Goal: Task Accomplishment & Management: Complete application form

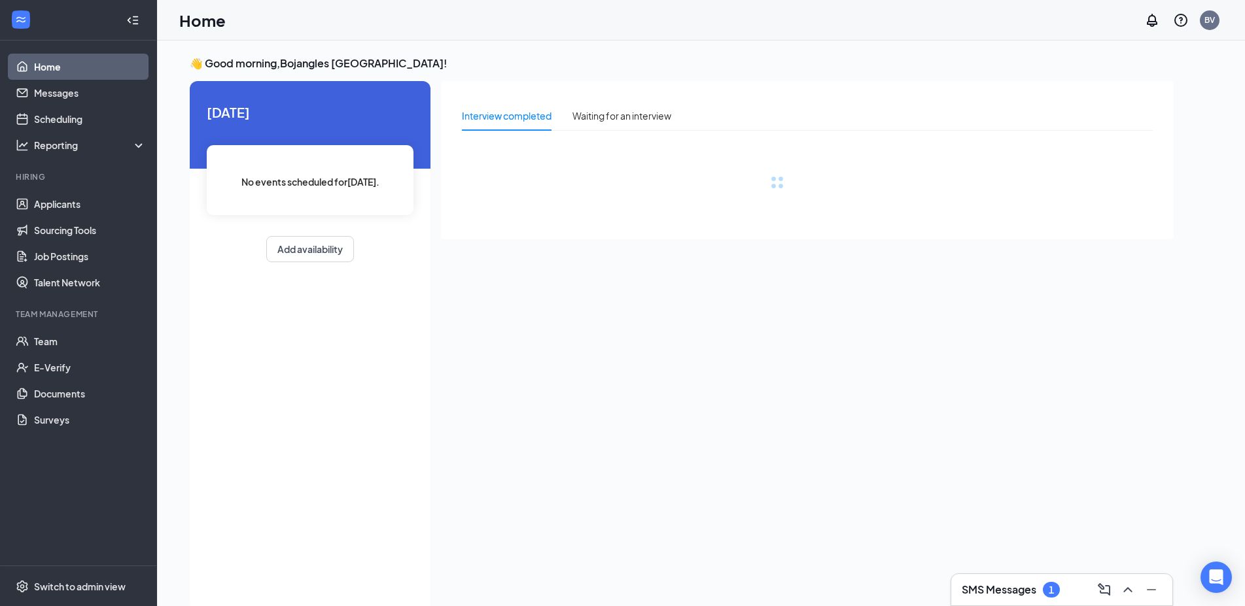
click at [1055, 594] on div "1" at bounding box center [1050, 590] width 17 height 16
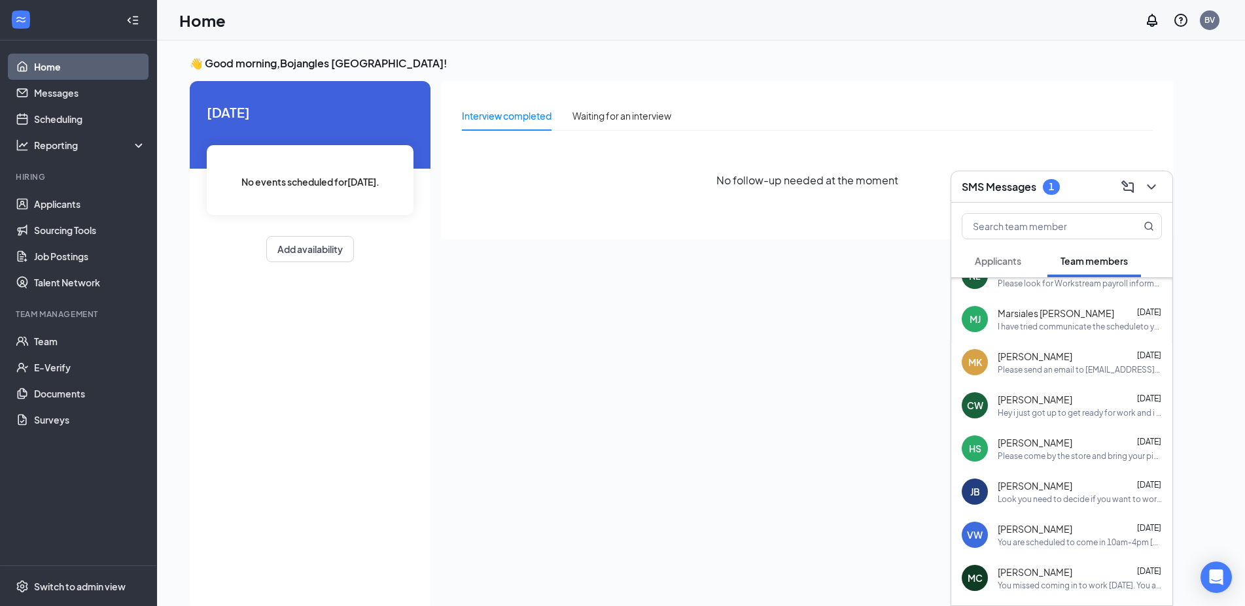
scroll to position [71, 0]
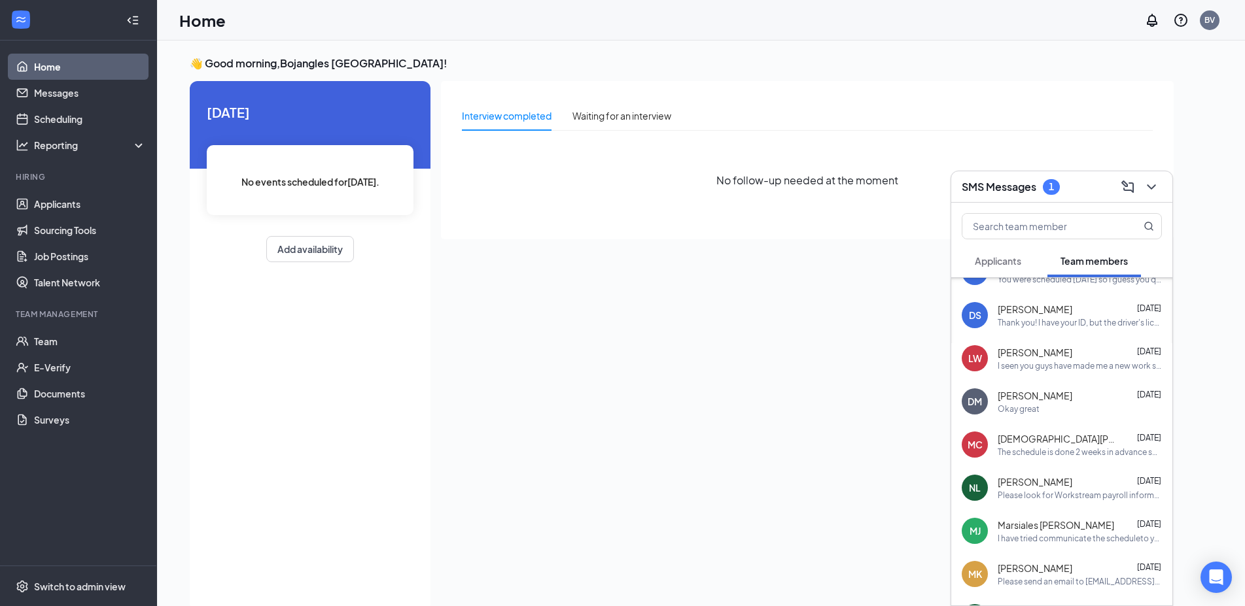
click at [985, 262] on span "Applicants" at bounding box center [997, 261] width 46 height 12
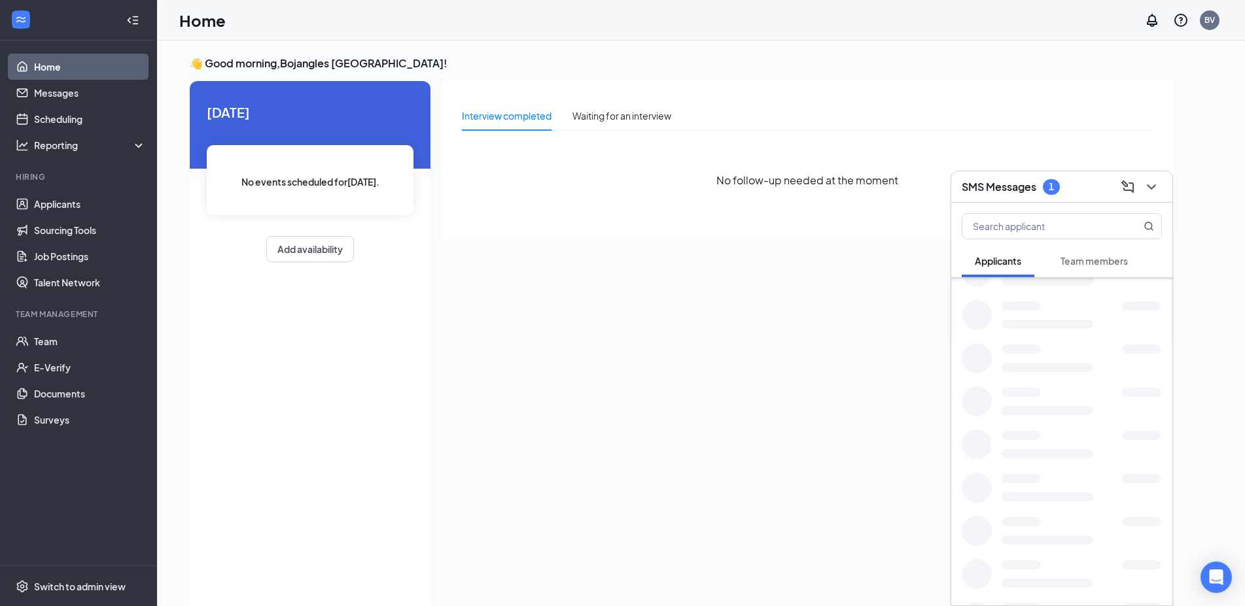
scroll to position [0, 0]
click at [1032, 307] on div "what's the update on my application" at bounding box center [1064, 306] width 135 height 11
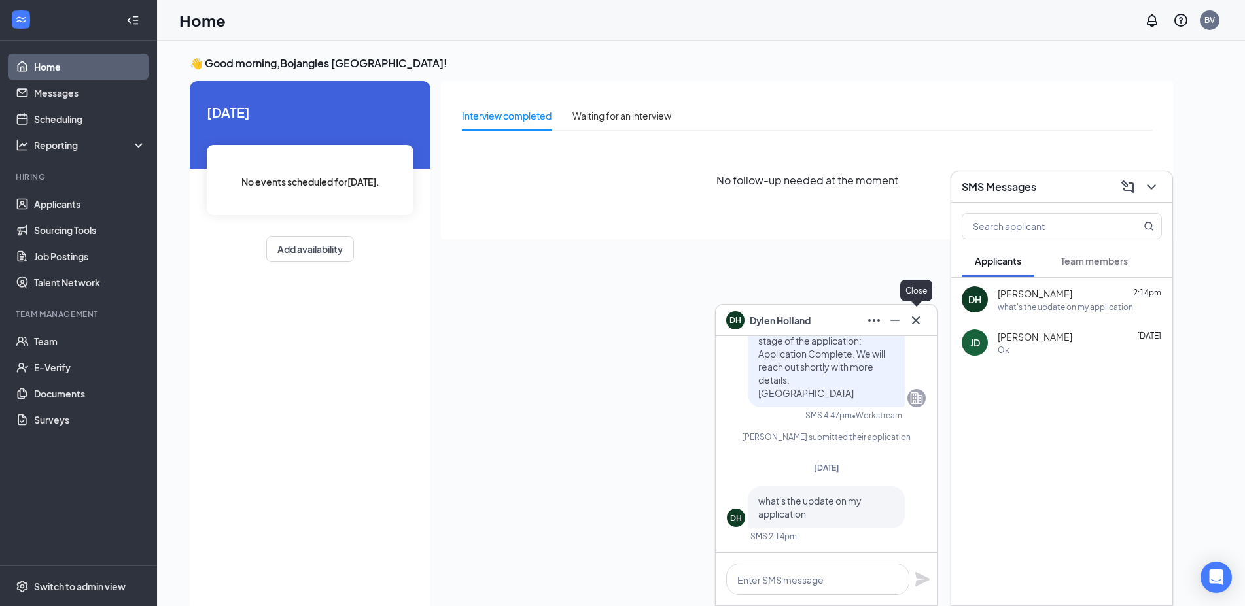
click at [923, 327] on button at bounding box center [915, 320] width 21 height 21
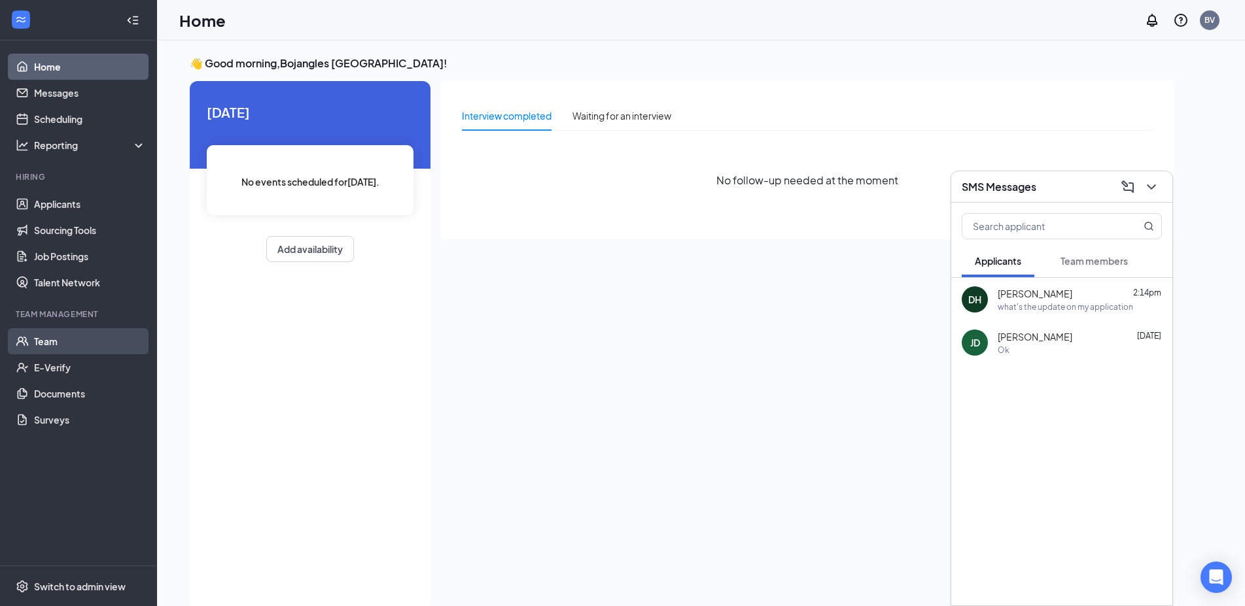
click at [42, 343] on link "Team" at bounding box center [90, 341] width 112 height 26
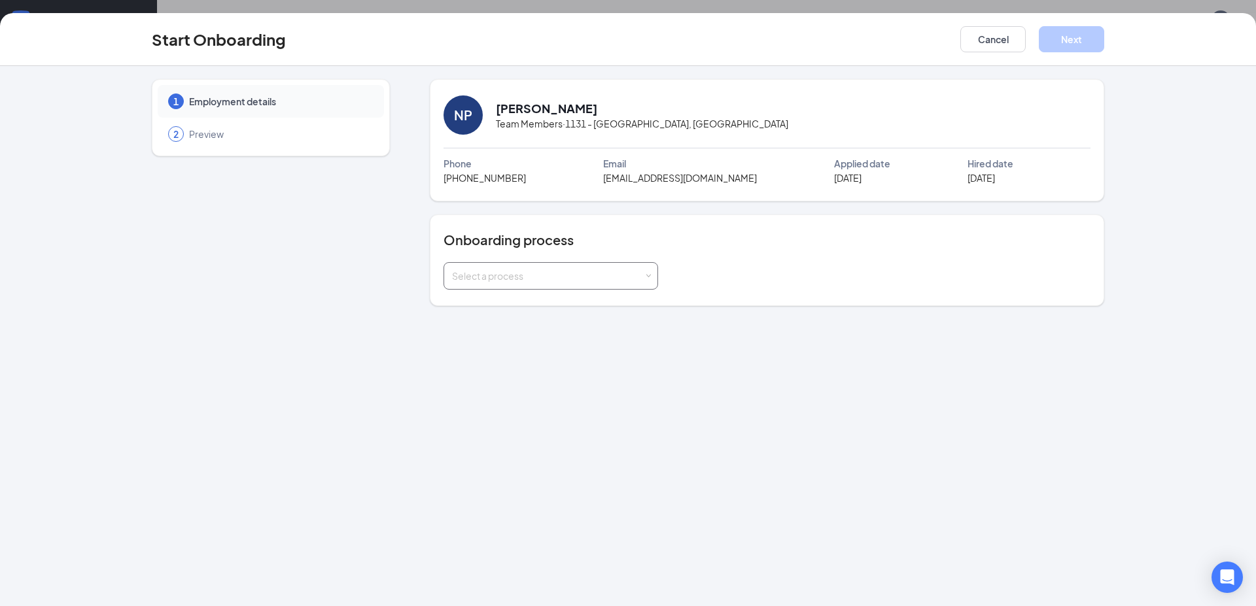
click at [564, 277] on div "Select a process" at bounding box center [548, 275] width 192 height 13
click at [545, 309] on li "New Hire Onboarding" at bounding box center [550, 304] width 215 height 24
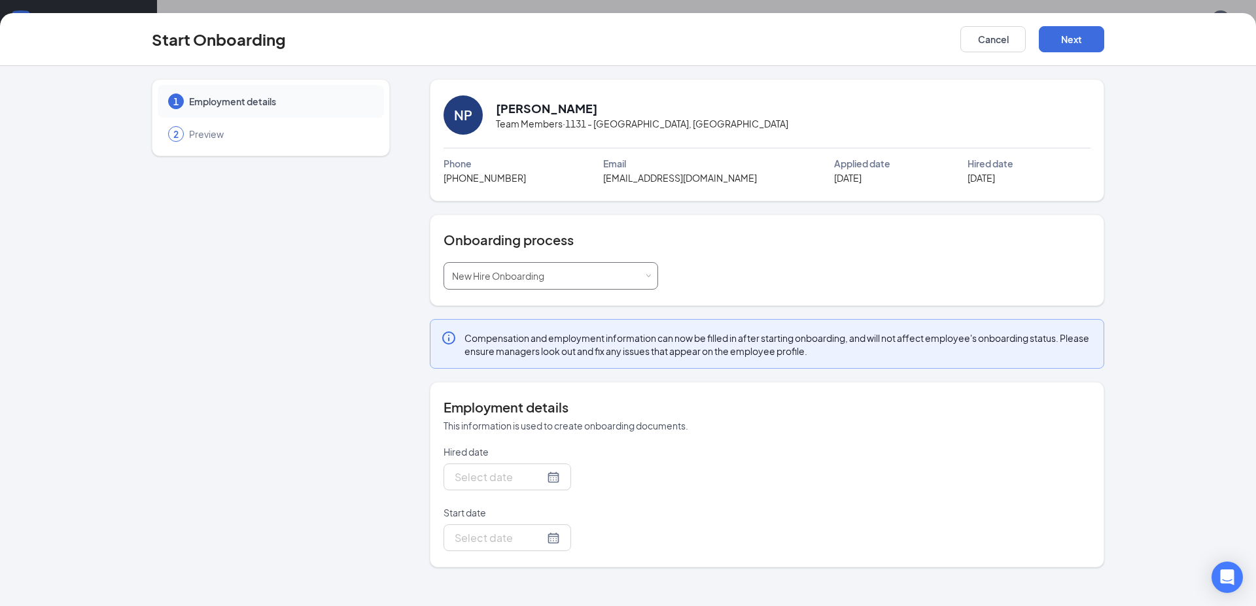
type input "Oct 6, 2025"
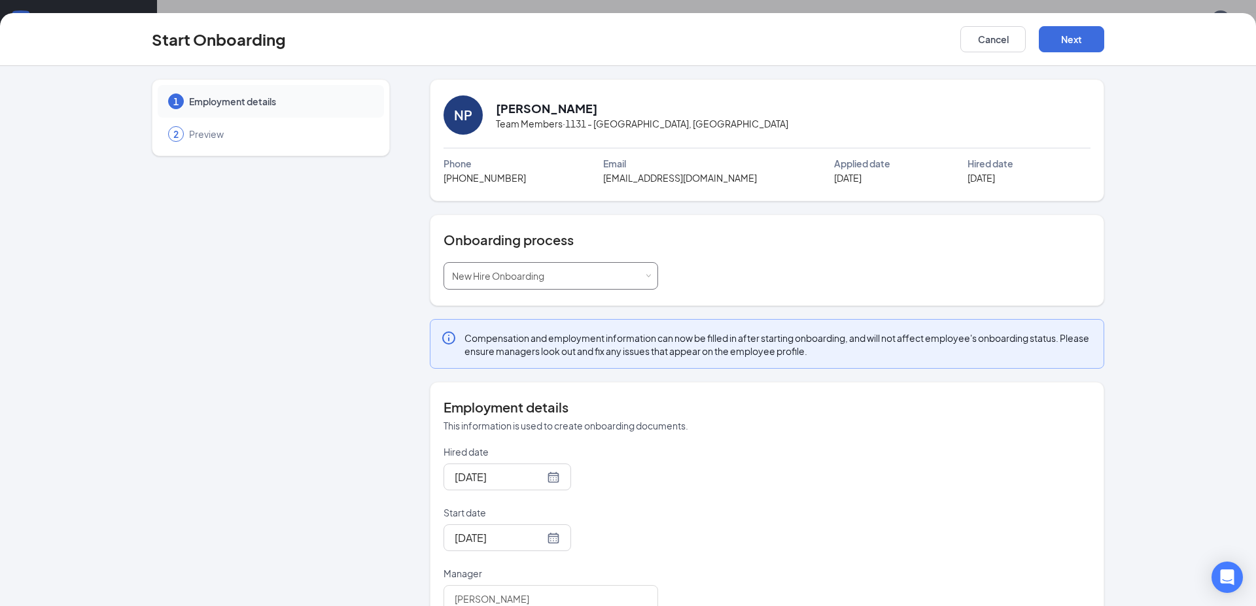
scroll to position [36, 0]
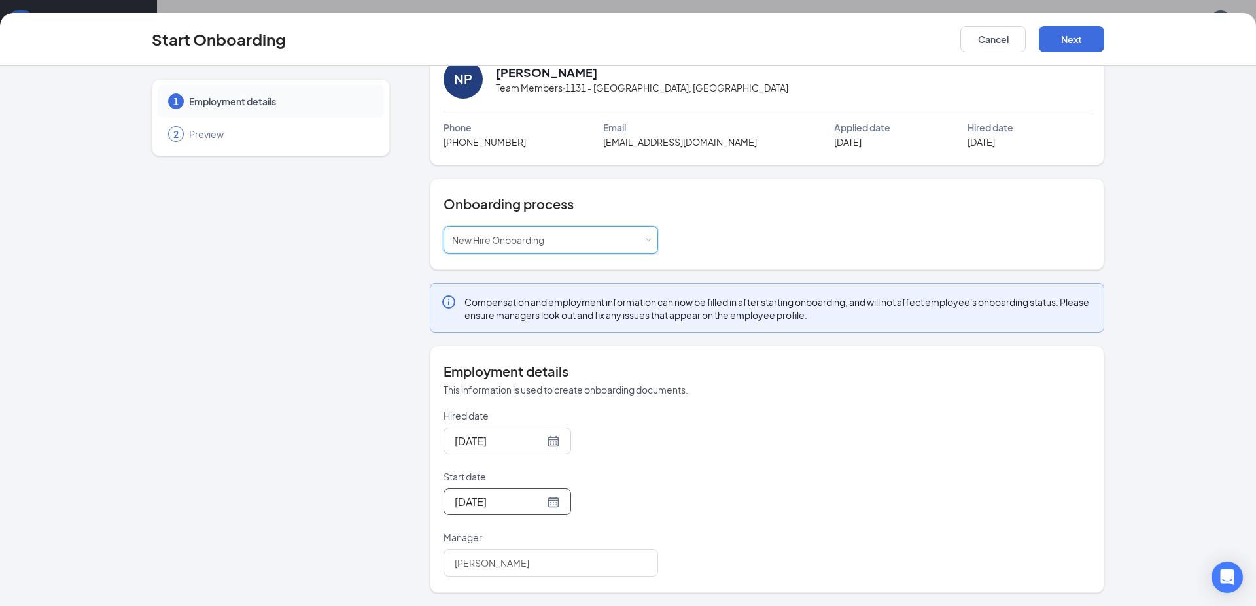
click at [509, 513] on div "Oct 15, 2025" at bounding box center [507, 502] width 128 height 27
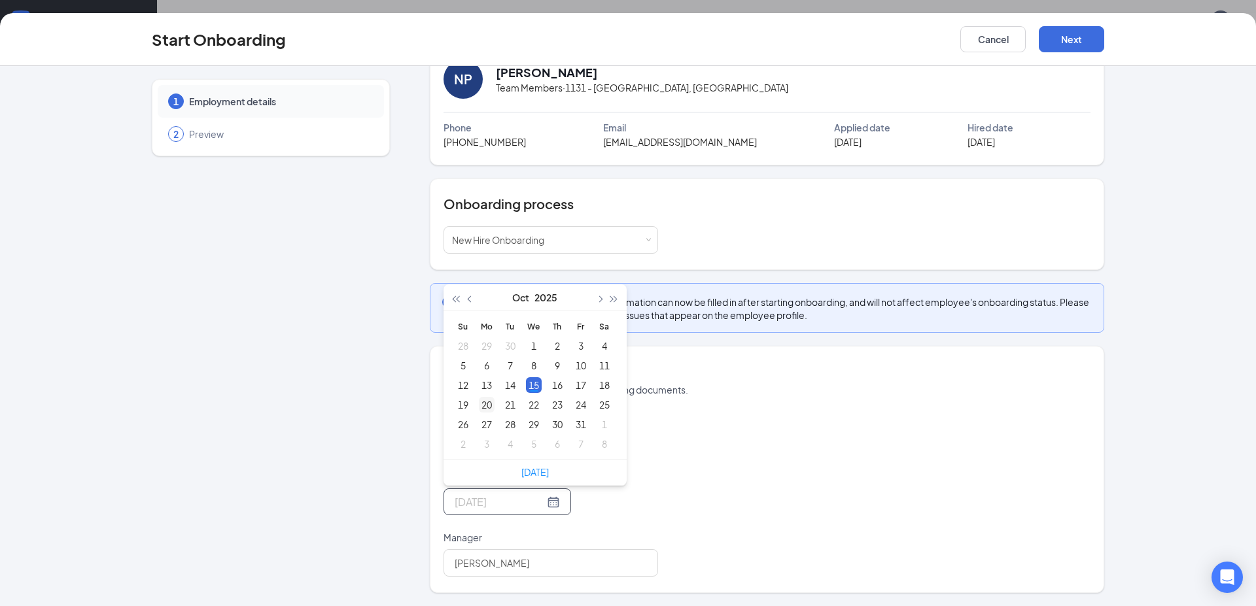
type input "Oct 20, 2025"
click at [479, 408] on div "20" at bounding box center [487, 405] width 16 height 16
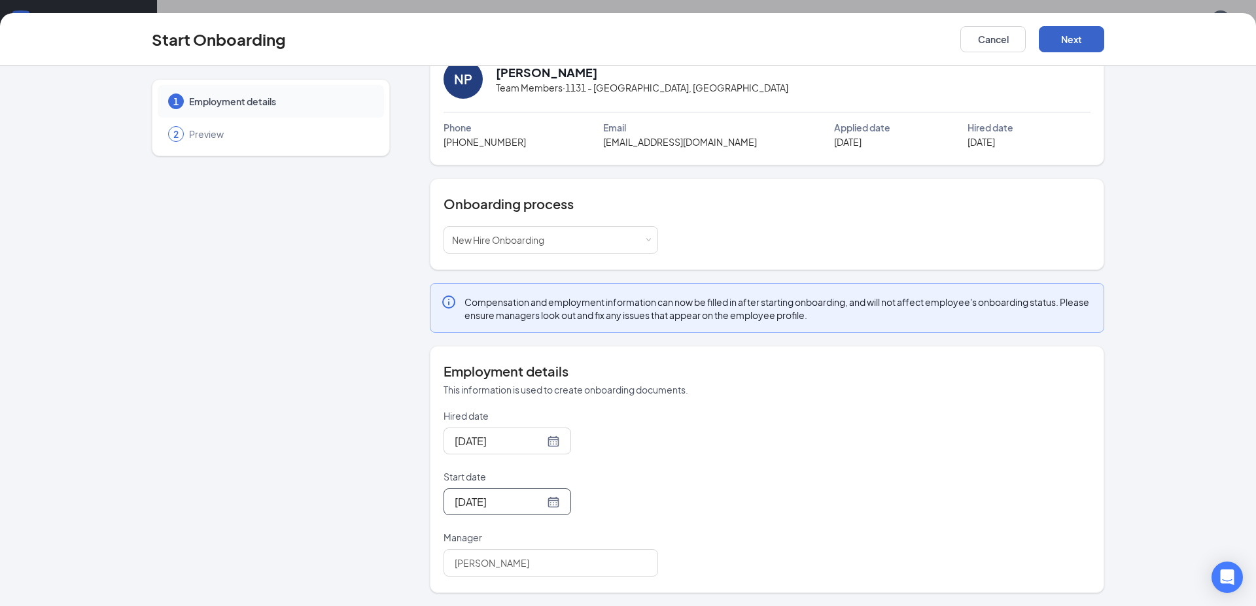
click at [1079, 37] on button "Next" at bounding box center [1071, 39] width 65 height 26
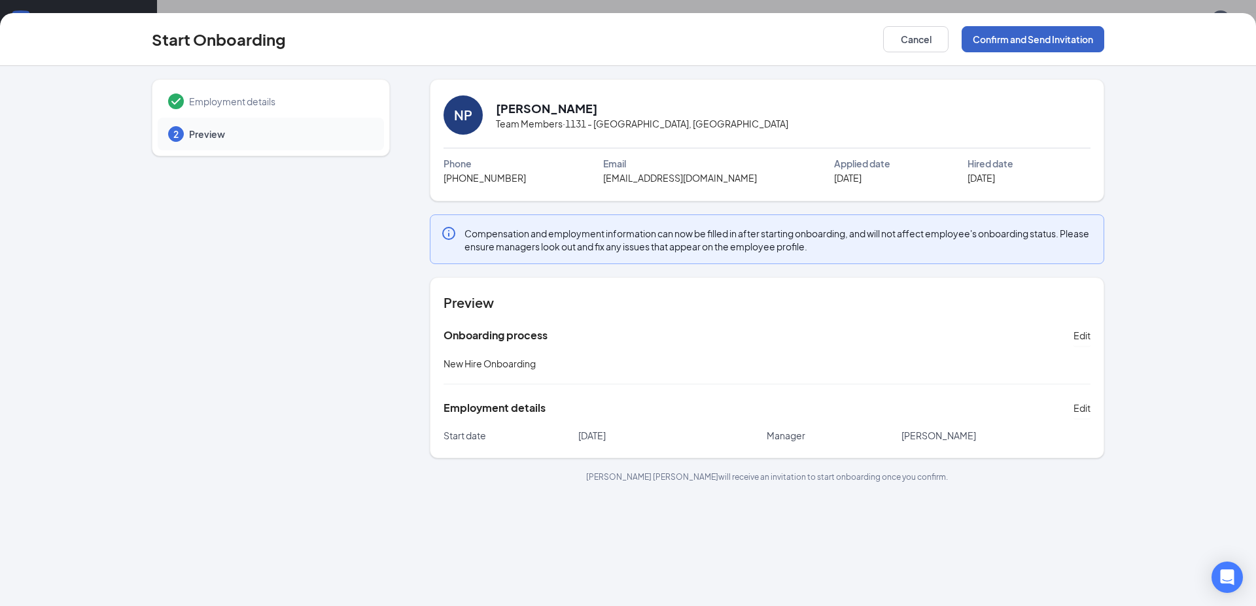
click at [1060, 36] on button "Confirm and Send Invitation" at bounding box center [1032, 39] width 143 height 26
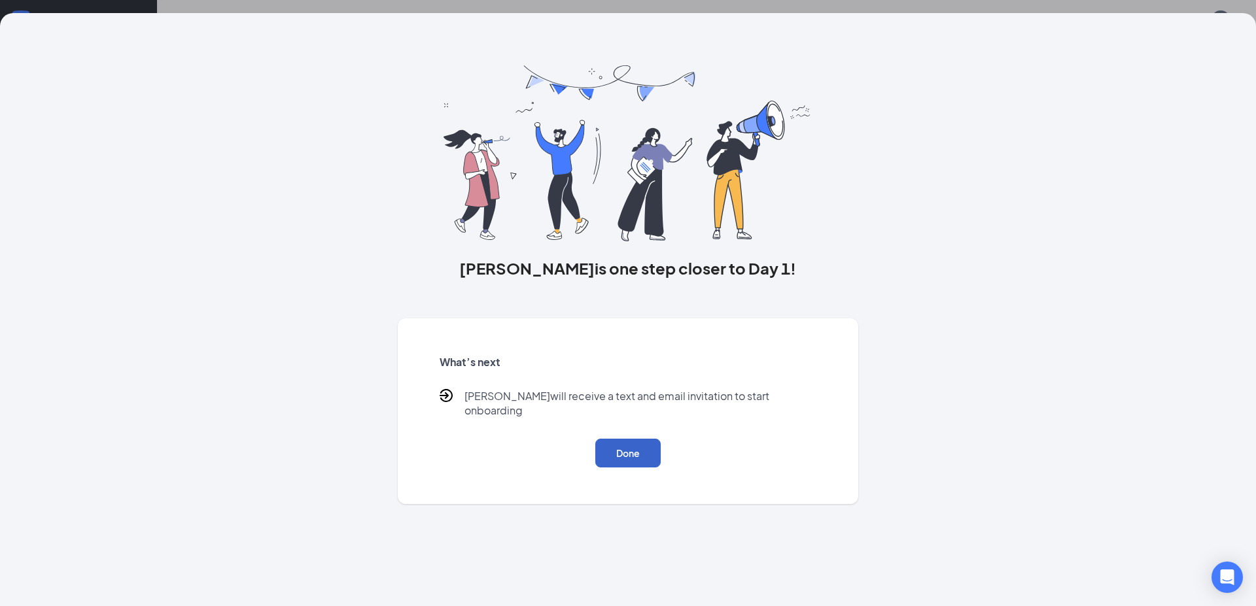
click at [620, 441] on button "Done" at bounding box center [627, 453] width 65 height 29
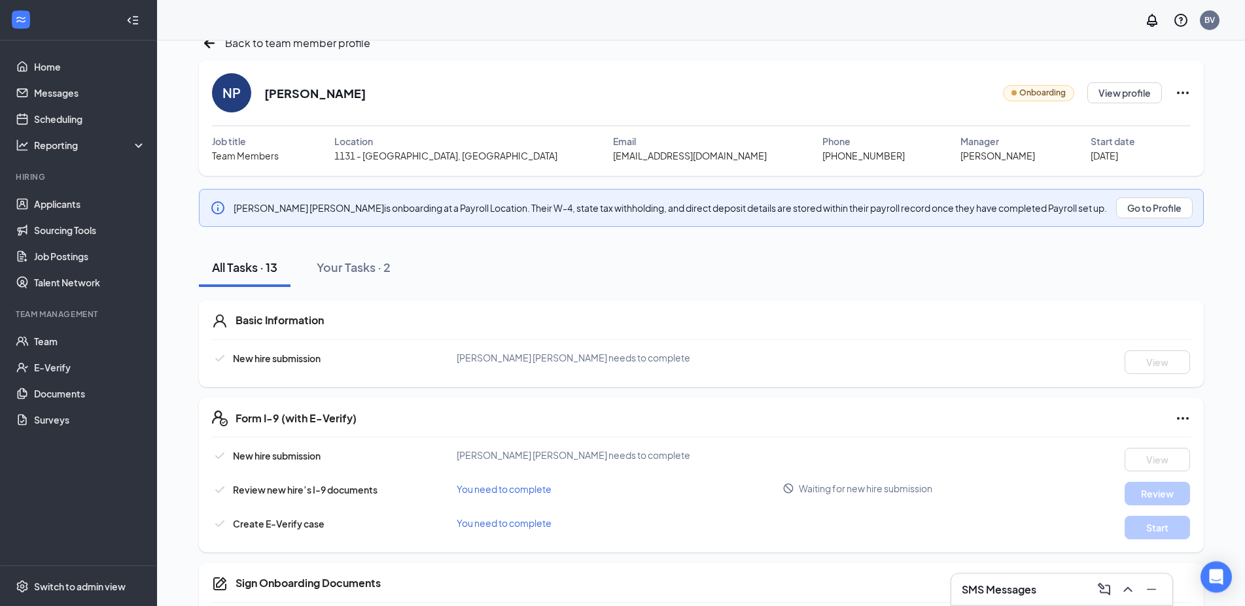
scroll to position [22, 0]
click at [366, 268] on div "Your Tasks · 2" at bounding box center [354, 269] width 74 height 16
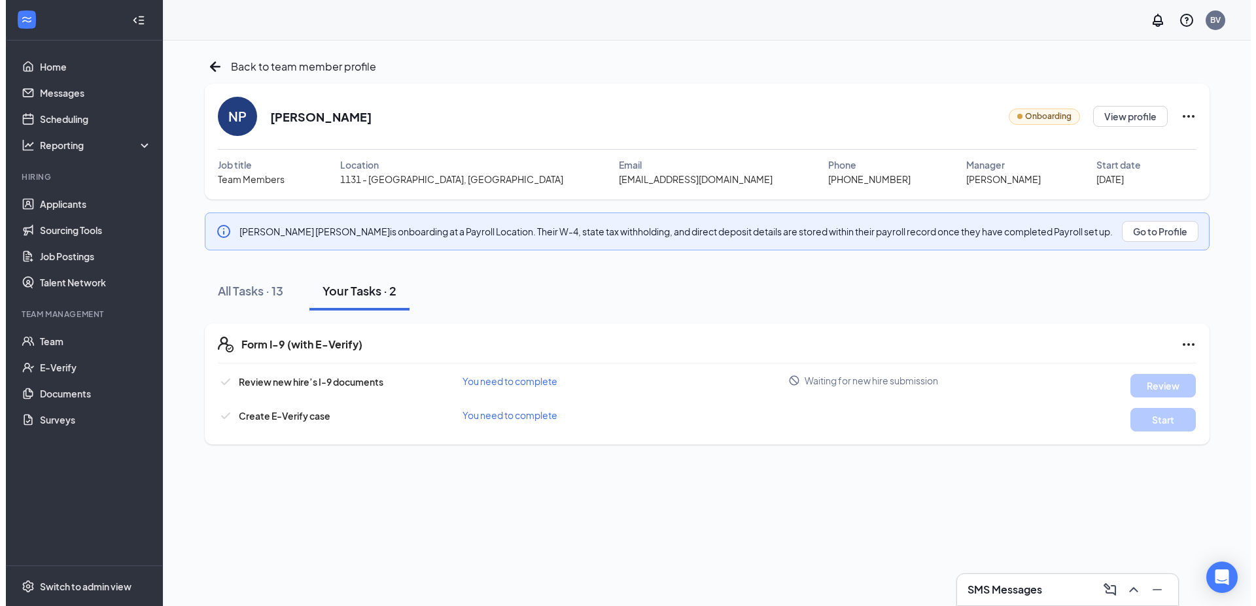
scroll to position [0, 0]
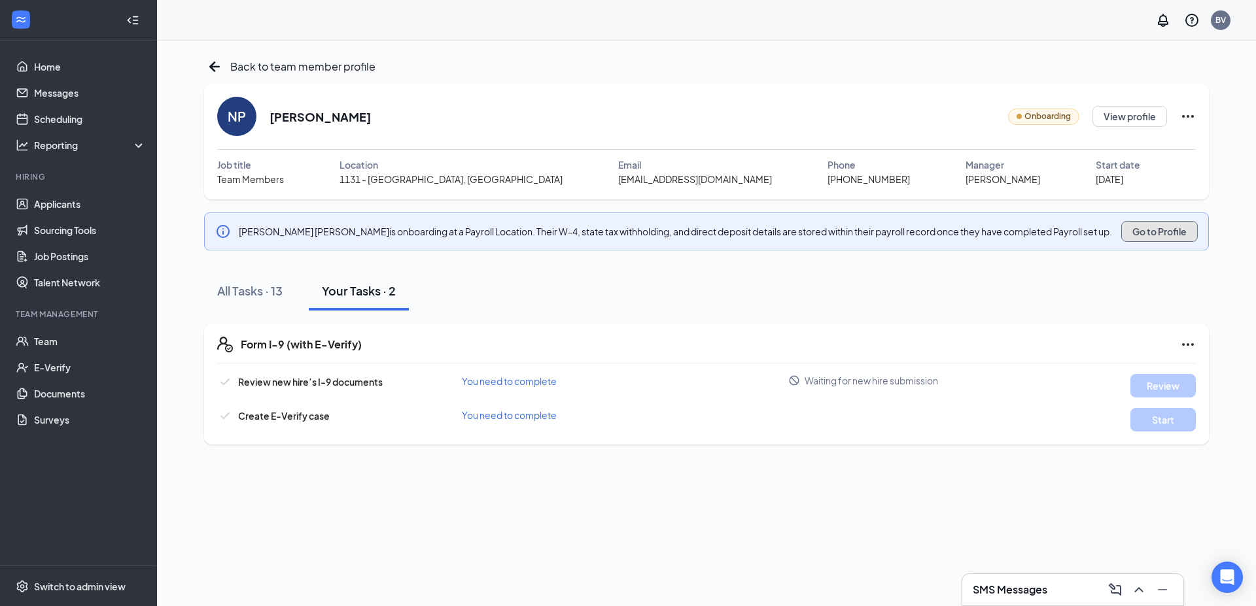
click at [1165, 230] on button "Go to Profile" at bounding box center [1159, 231] width 77 height 21
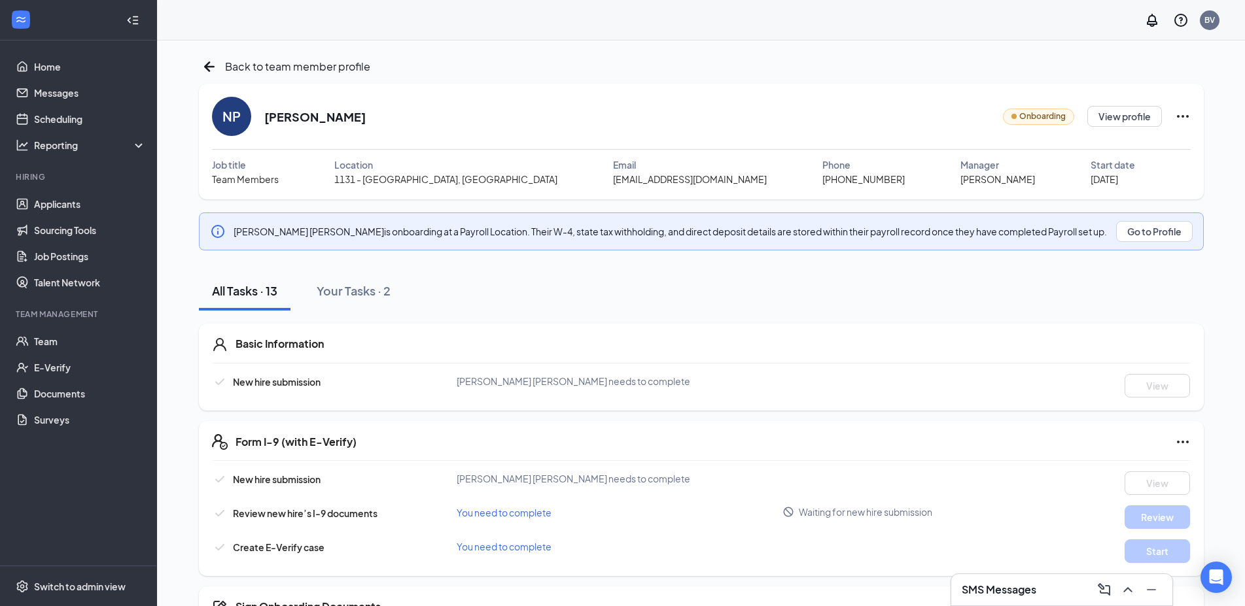
click at [1184, 116] on icon "Ellipses" at bounding box center [1183, 117] width 16 height 16
drag, startPoint x: 609, startPoint y: 288, endPoint x: 610, endPoint y: 280, distance: 8.5
click at [609, 284] on div "All Tasks · 13 Your Tasks · 2" at bounding box center [701, 290] width 1005 height 39
click at [1133, 121] on button "View profile" at bounding box center [1124, 116] width 75 height 21
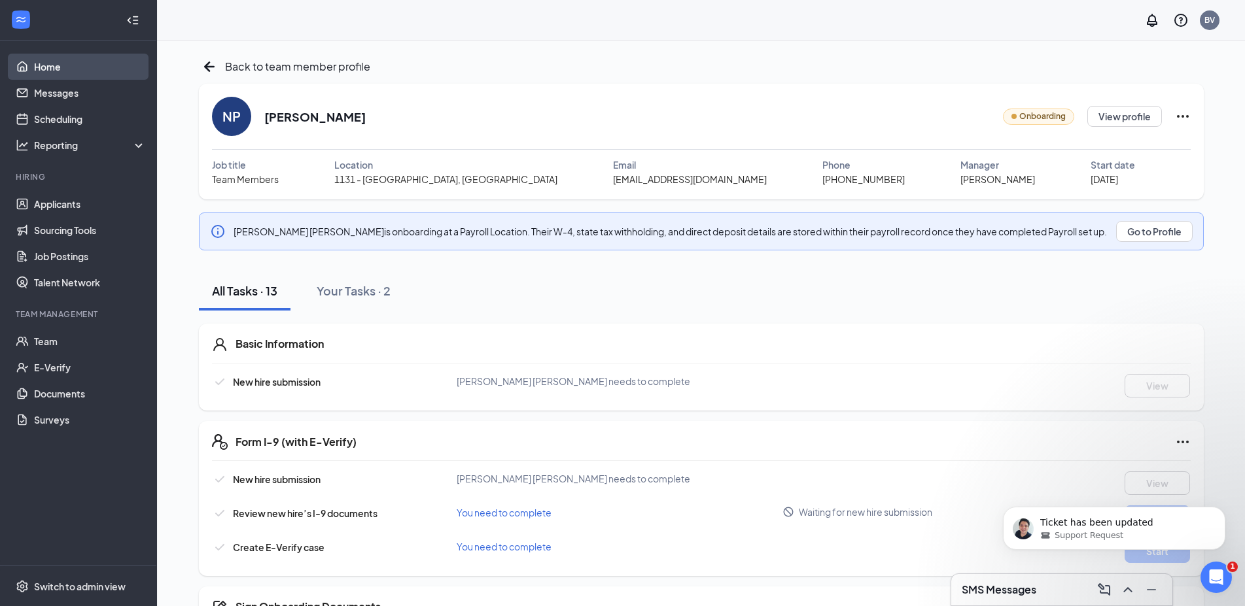
click at [66, 67] on link "Home" at bounding box center [90, 67] width 112 height 26
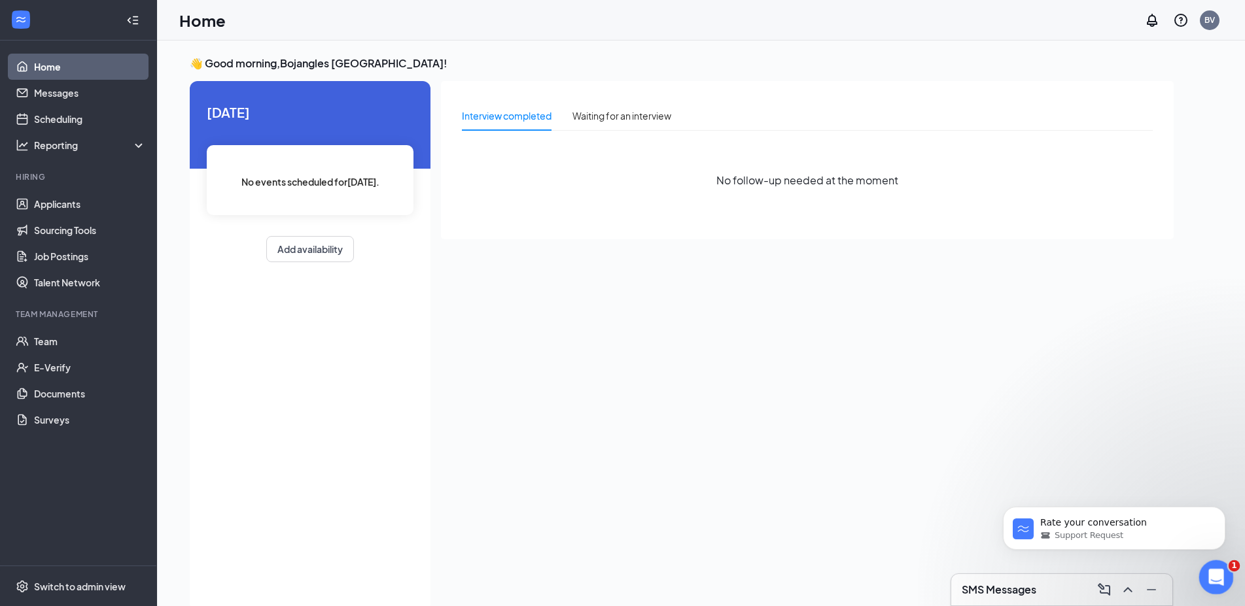
scroll to position [27, 0]
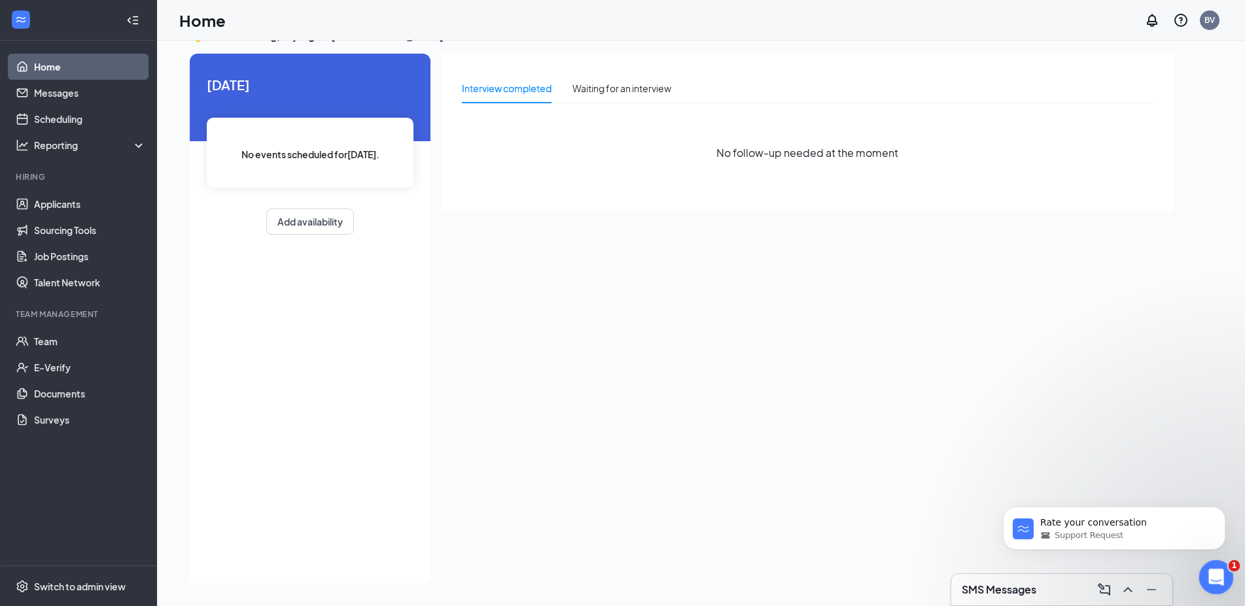
click at [1214, 566] on div "Open Intercom Messenger" at bounding box center [1213, 575] width 43 height 43
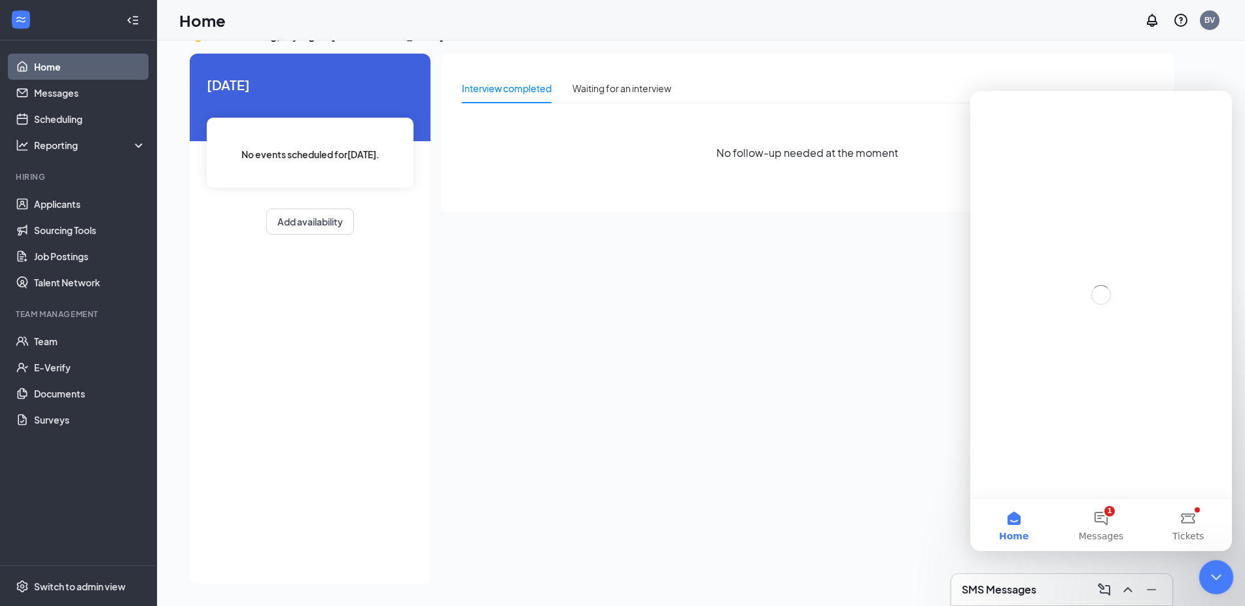
scroll to position [0, 0]
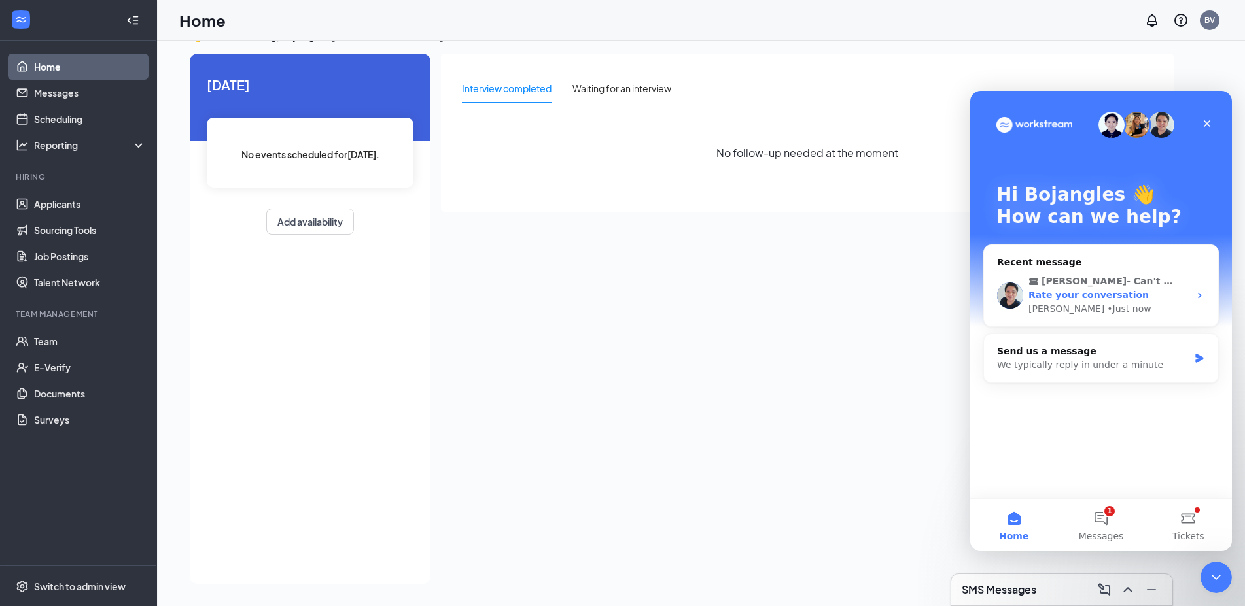
click at [1188, 304] on div "[PERSON_NAME] • Just now" at bounding box center [1108, 309] width 161 height 14
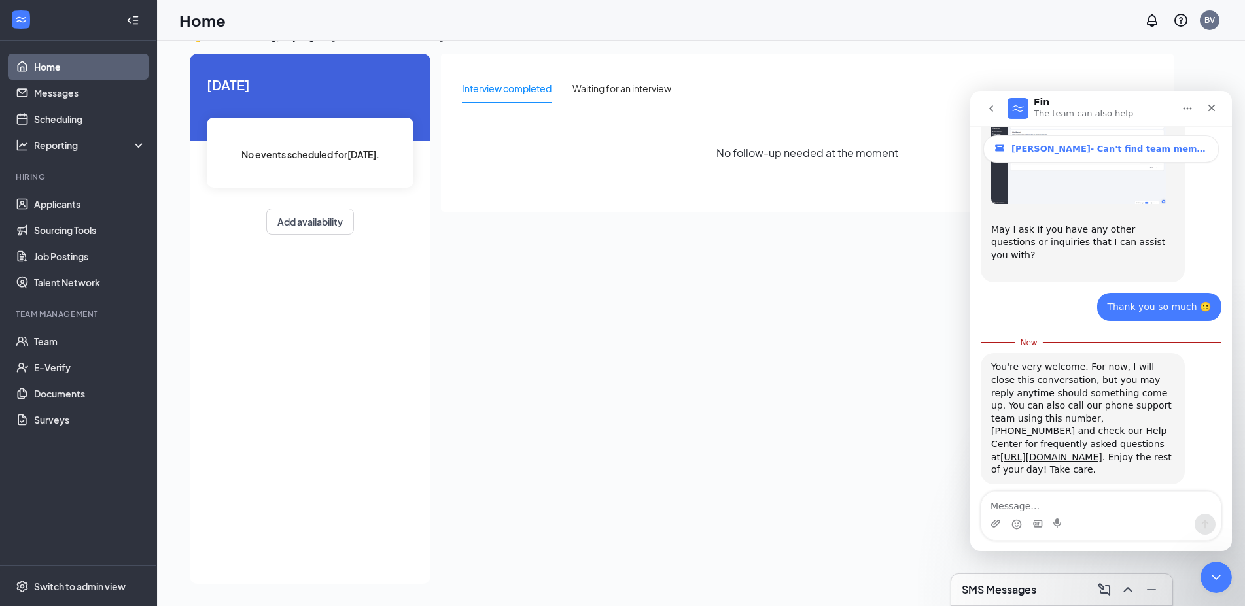
scroll to position [1186, 0]
click at [1140, 575] on span "Amazing" at bounding box center [1134, 587] width 24 height 24
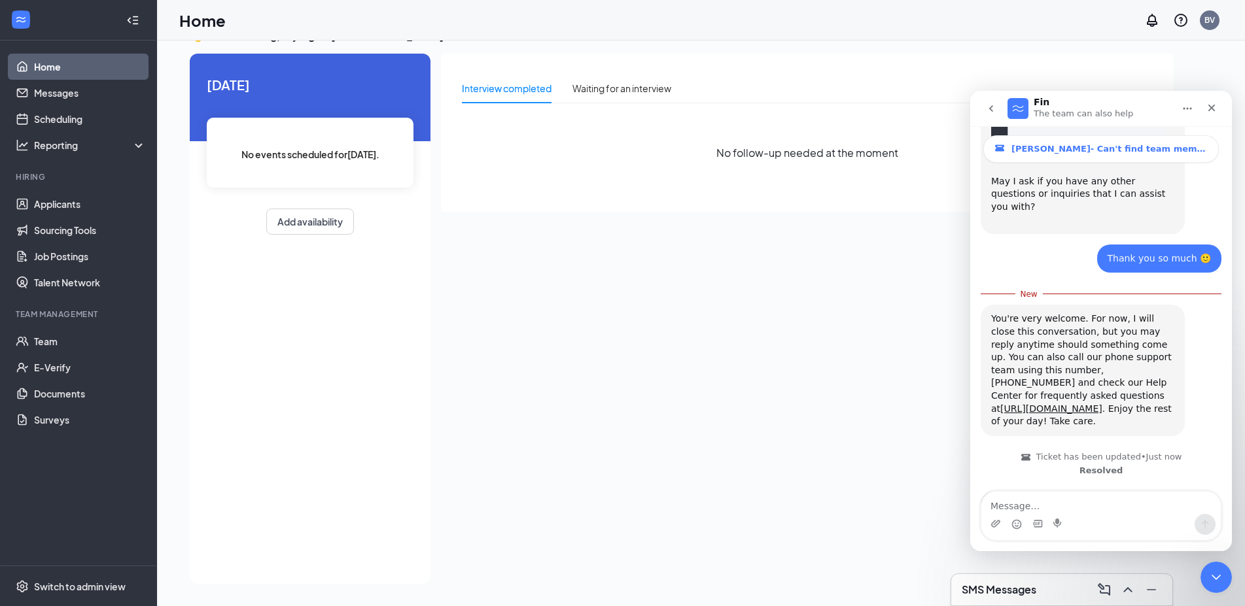
scroll to position [1233, 0]
type textarea "[PERSON_NAME] worked until the problem was solved!"
click at [1144, 573] on div "Submit" at bounding box center [1140, 586] width 26 height 26
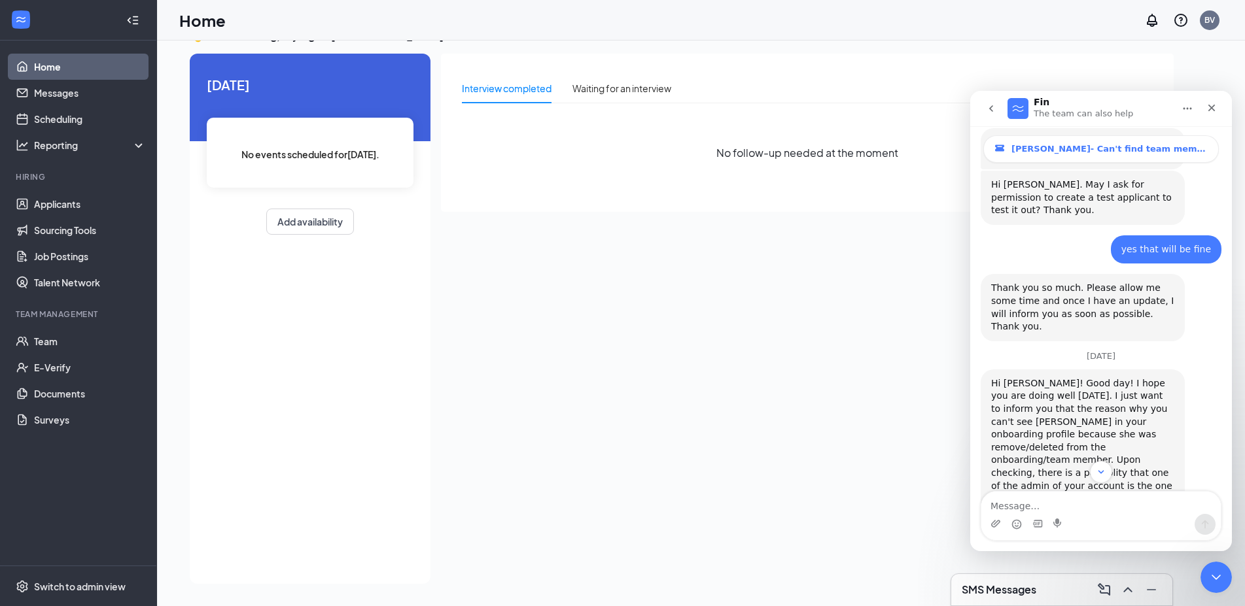
scroll to position [392, 0]
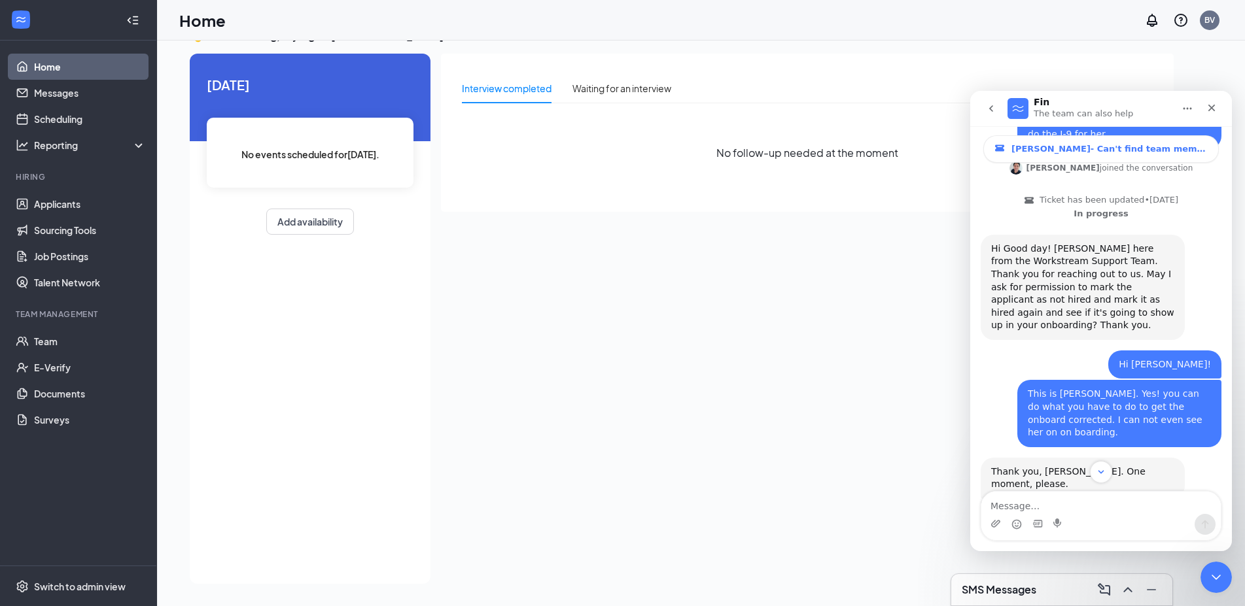
click at [1219, 95] on nav "Fin The team can also help" at bounding box center [1101, 108] width 262 height 35
click at [1216, 100] on div "Close" at bounding box center [1211, 108] width 24 height 24
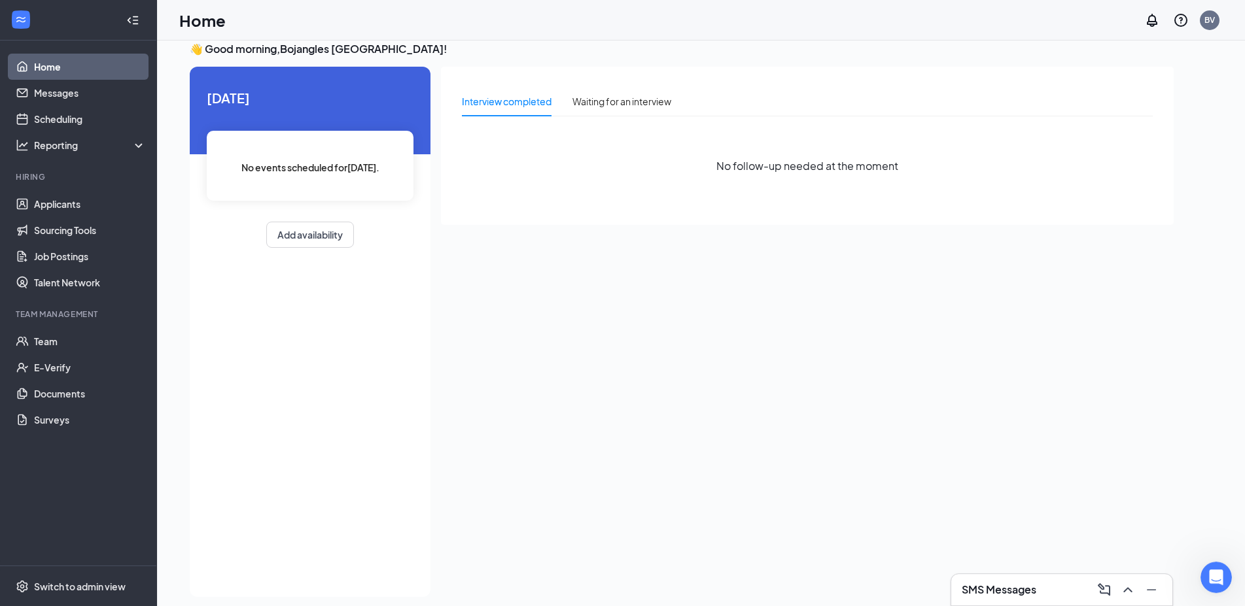
scroll to position [0, 0]
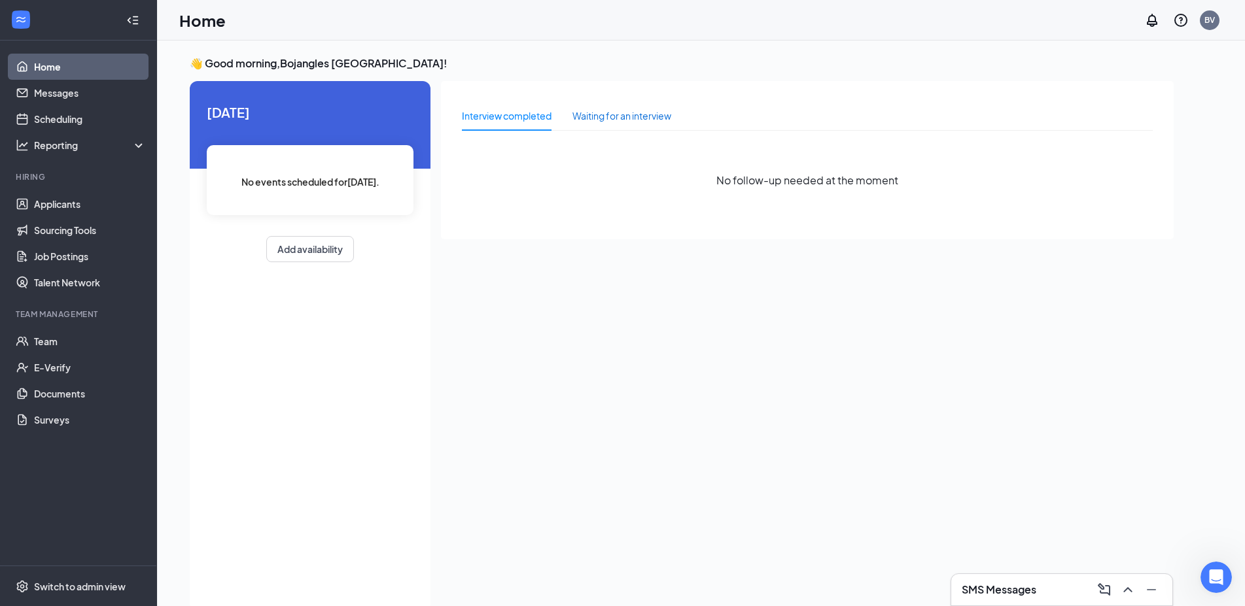
click at [578, 118] on div "Waiting for an interview" at bounding box center [621, 116] width 99 height 14
